Goal: Information Seeking & Learning: Learn about a topic

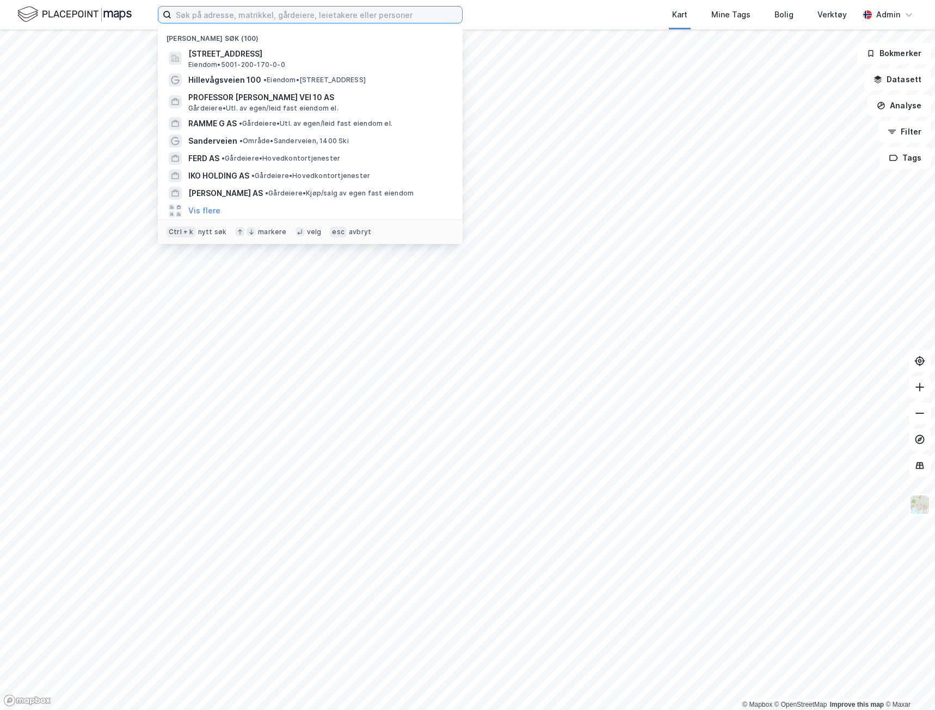
click at [207, 13] on input at bounding box center [316, 15] width 291 height 16
paste input "[PERSON_NAME]"
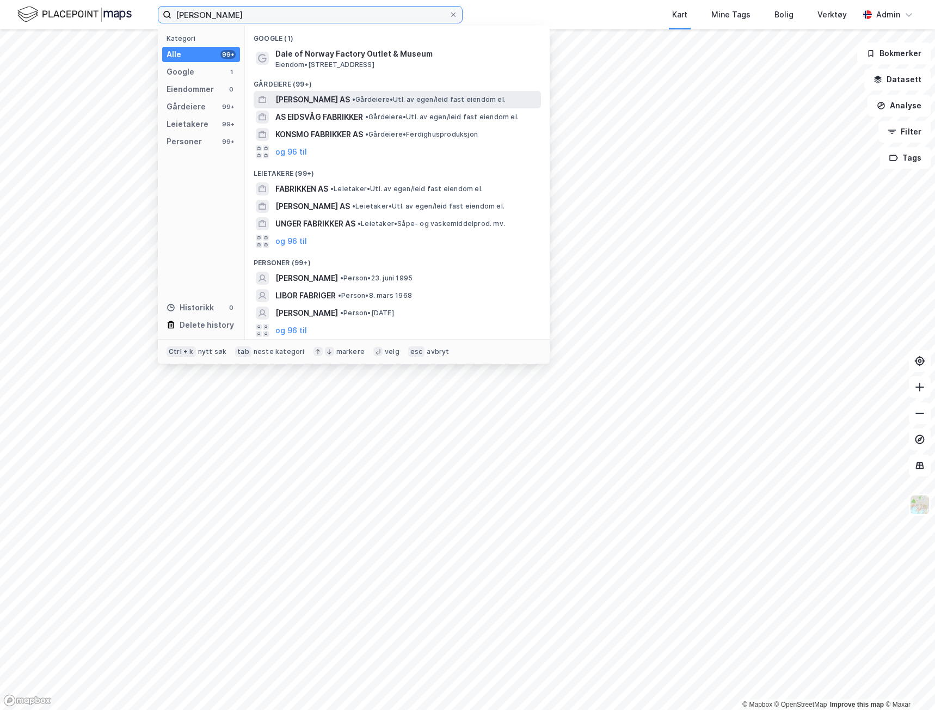
type input "[PERSON_NAME]"
click at [295, 103] on span "[PERSON_NAME] AS" at bounding box center [312, 99] width 75 height 13
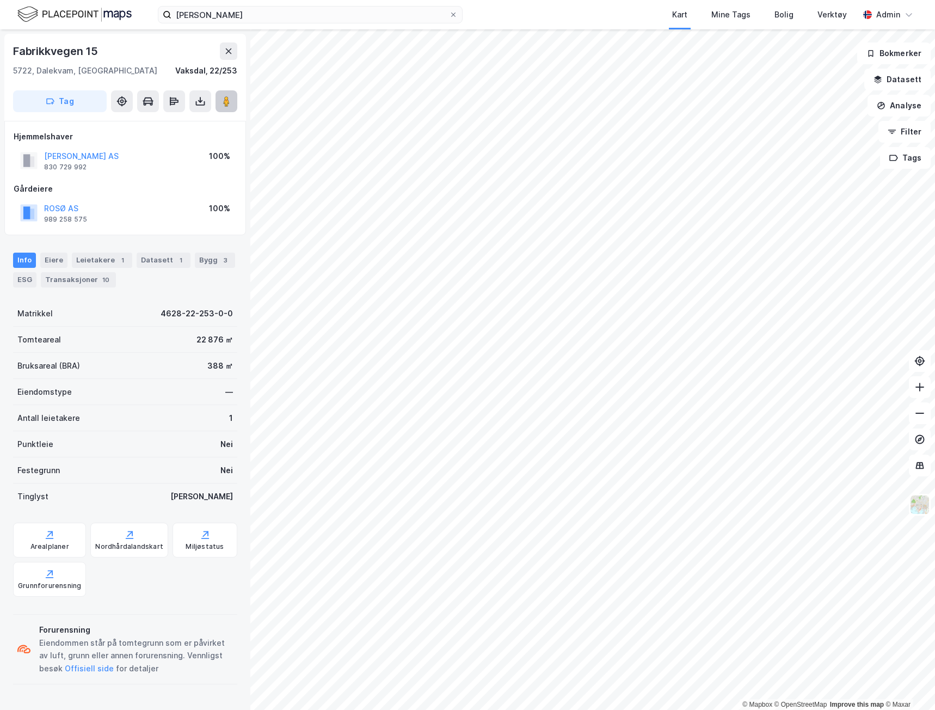
click at [235, 97] on button at bounding box center [227, 101] width 22 height 22
drag, startPoint x: 97, startPoint y: 48, endPoint x: -1, endPoint y: 52, distance: 98.0
click at [0, 52] on html "[PERSON_NAME] Kart Mine Tags Bolig Verktøy Admin © Mapbox © OpenStreetMap Impro…" at bounding box center [467, 355] width 935 height 710
copy div "© Mapbox © OpenStreetMap Improve this map © Maxar Fabrikkvegen 15"
